Goal: Information Seeking & Learning: Learn about a topic

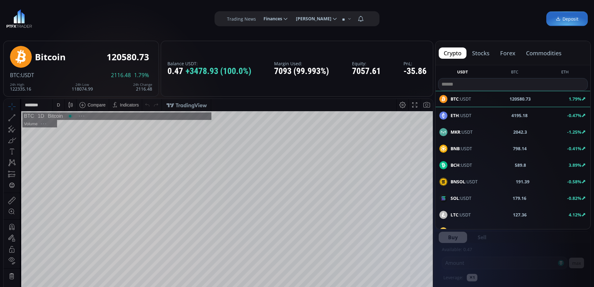
scroll to position [87, 0]
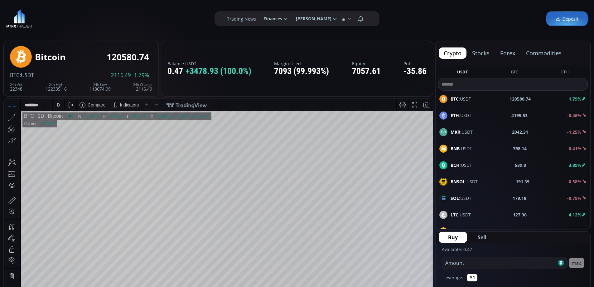
click at [56, 105] on div "D" at bounding box center [58, 105] width 5 height 12
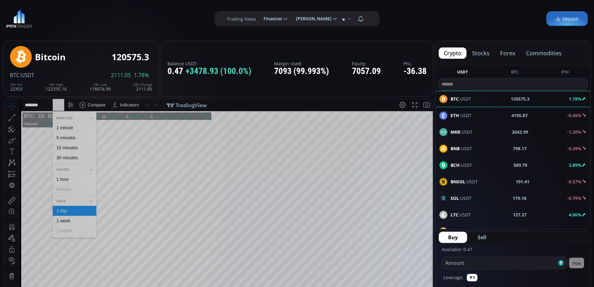
click at [67, 181] on div "1 hour" at bounding box center [62, 178] width 12 height 5
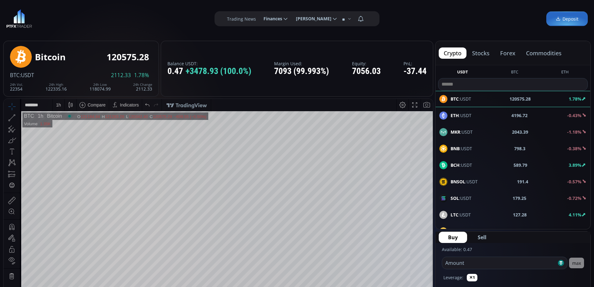
click at [535, 54] on button "commodities" at bounding box center [544, 52] width 46 height 11
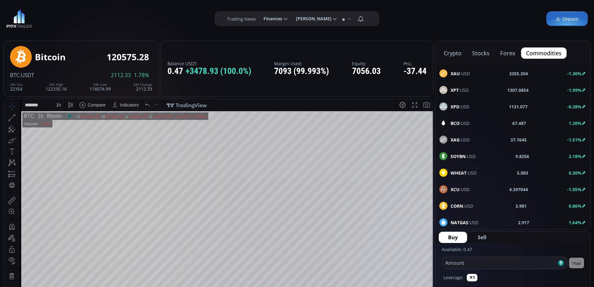
click at [483, 77] on div "XAU :USD 3355.394 -1.30%" at bounding box center [512, 73] width 147 height 8
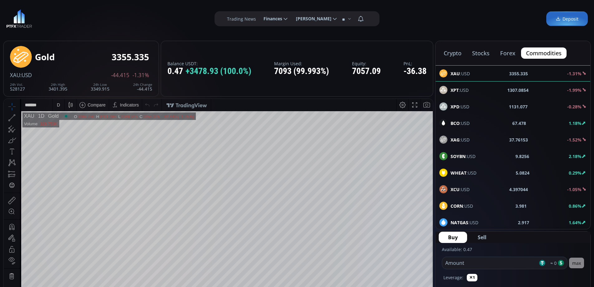
click at [467, 122] on span "BCO :USD" at bounding box center [460, 123] width 19 height 7
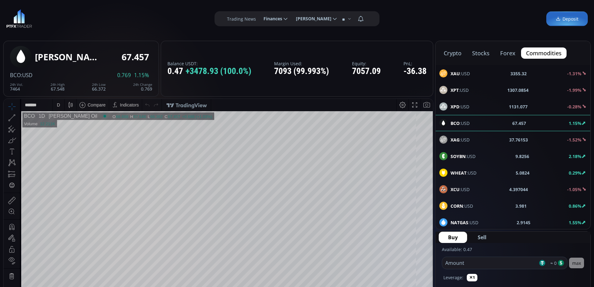
click at [60, 104] on div "D" at bounding box center [58, 105] width 5 height 12
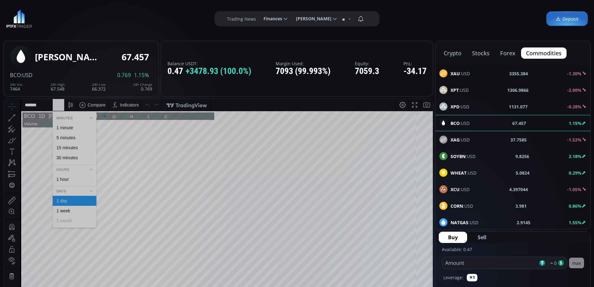
click at [70, 181] on div "1 hour" at bounding box center [74, 178] width 38 height 5
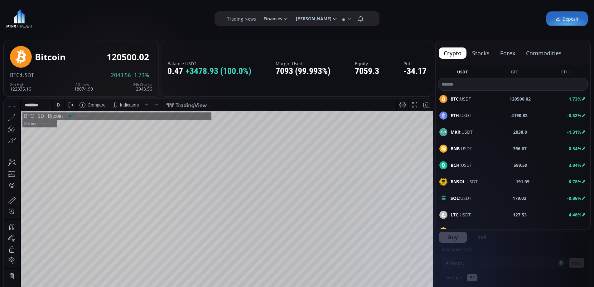
scroll to position [87, 0]
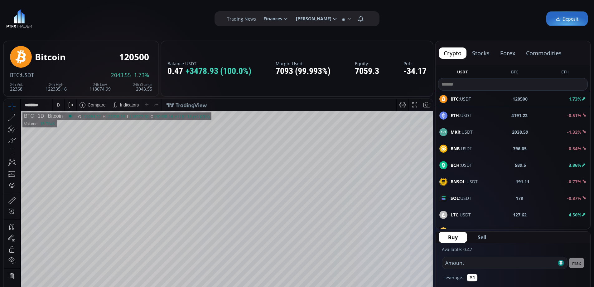
click at [546, 53] on button "commodities" at bounding box center [544, 52] width 46 height 11
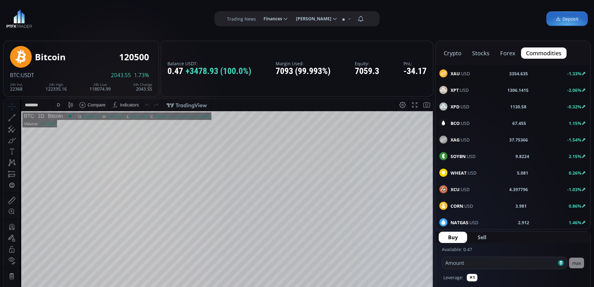
click at [475, 171] on span "WHEAT :USD" at bounding box center [464, 172] width 26 height 7
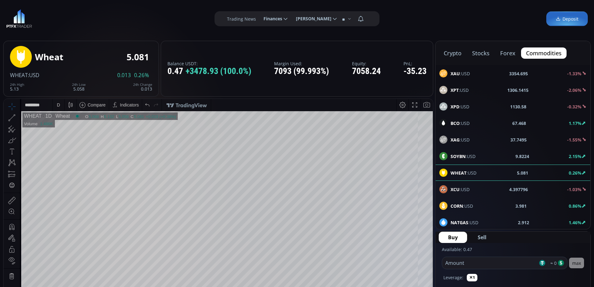
click at [521, 53] on button "crypto" at bounding box center [544, 52] width 46 height 11
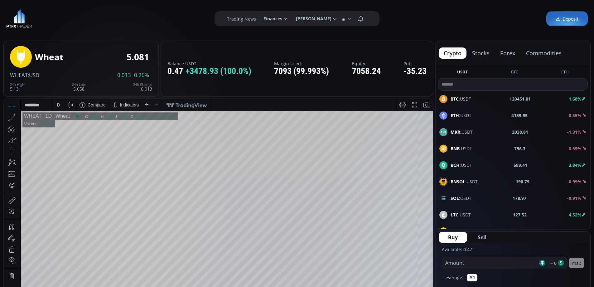
click at [538, 53] on button "commodities" at bounding box center [544, 52] width 46 height 11
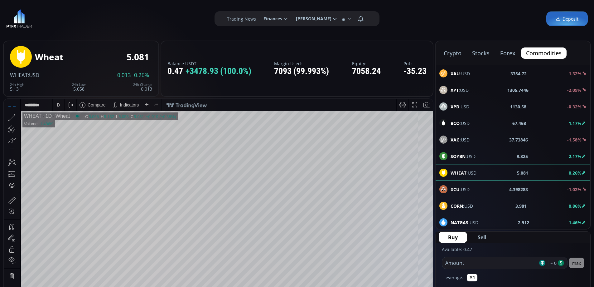
click at [480, 72] on div "XAU :USD 3354.72 -1.32%" at bounding box center [512, 73] width 147 height 8
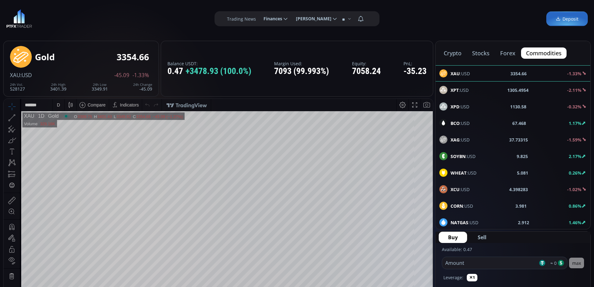
click at [60, 104] on div "D" at bounding box center [58, 105] width 5 height 12
click at [67, 181] on div "1 hour" at bounding box center [75, 179] width 44 height 10
click at [319, 18] on span "[PERSON_NAME]" at bounding box center [312, 18] width 40 height 12
click at [291, 18] on input "**********" at bounding box center [291, 19] width 0 height 7
